Goal: Navigation & Orientation: Find specific page/section

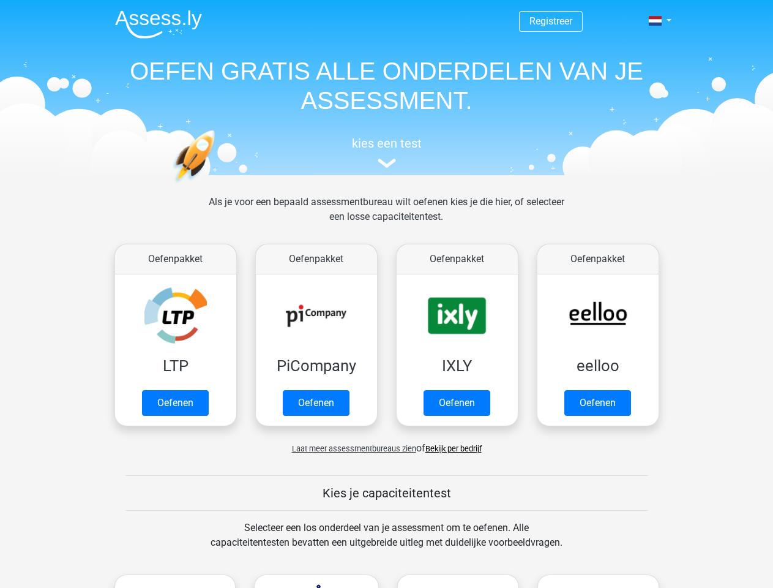
click at [656, 21] on span at bounding box center [655, 21] width 13 height 10
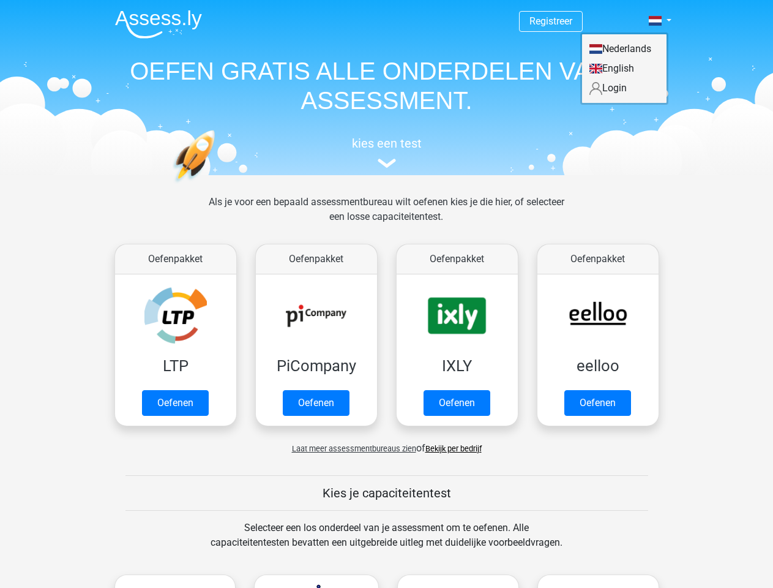
click at [351, 448] on span "Laat meer assessmentbureaus zien" at bounding box center [354, 448] width 124 height 9
